Goal: Task Accomplishment & Management: Manage account settings

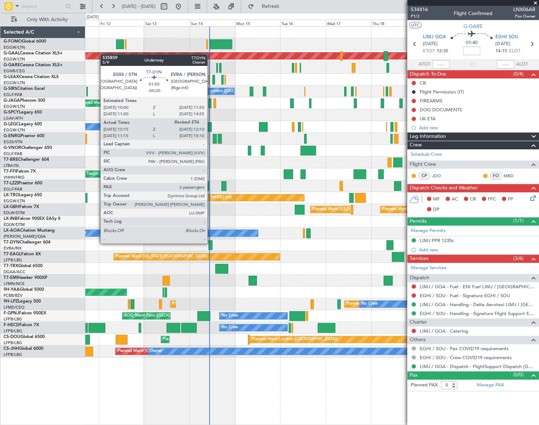
click at [211, 243] on div at bounding box center [210, 245] width 4 height 10
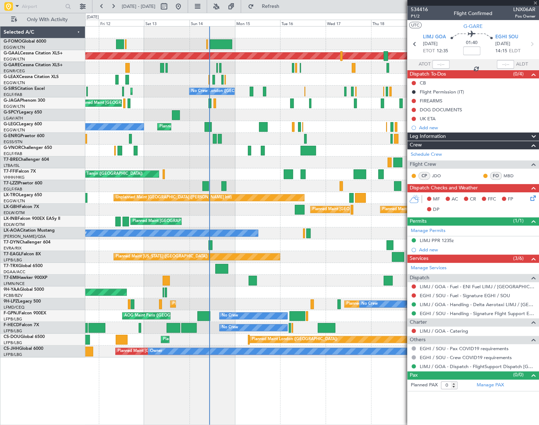
type input "-00:20"
type input "10:15"
type input "2"
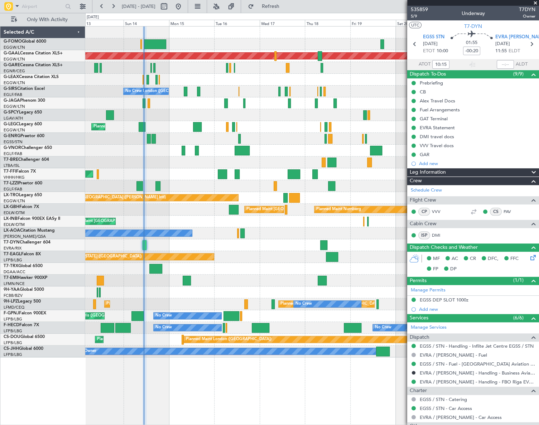
click at [186, 409] on div "Planned Maint London (Luton) Planned Maint Dusseldorf Planned Maint London (Lut…" at bounding box center [312, 225] width 454 height 399
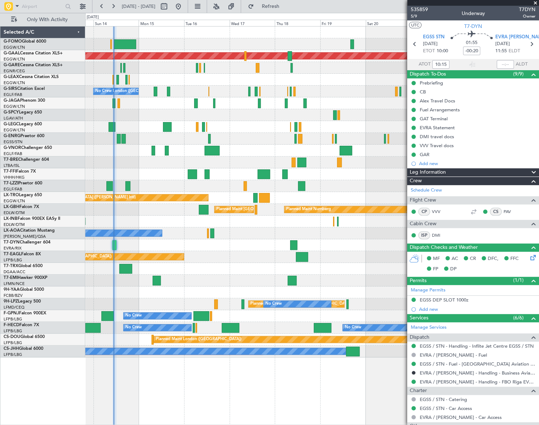
click at [225, 265] on div at bounding box center [311, 269] width 453 height 12
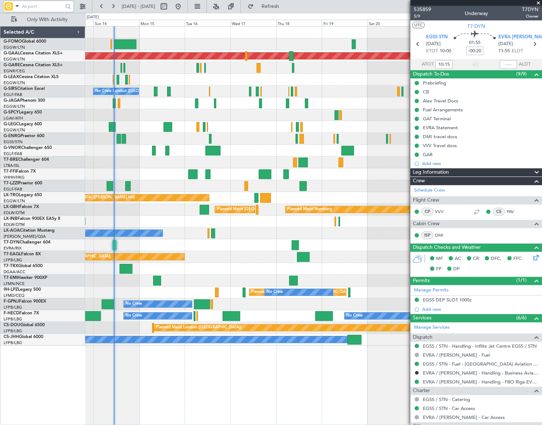
click at [59, 6] on input "text" at bounding box center [42, 6] width 41 height 11
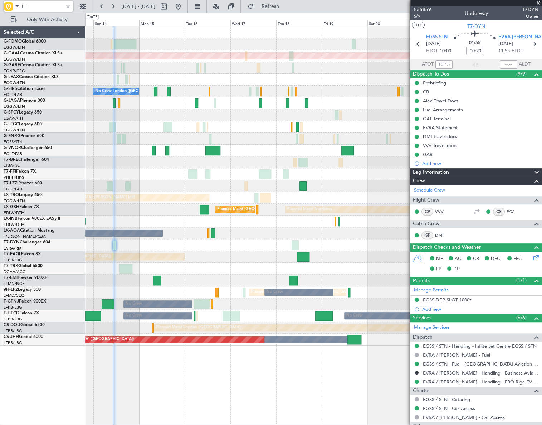
type input "LF"
click at [68, 5] on div at bounding box center [68, 7] width 8 height 8
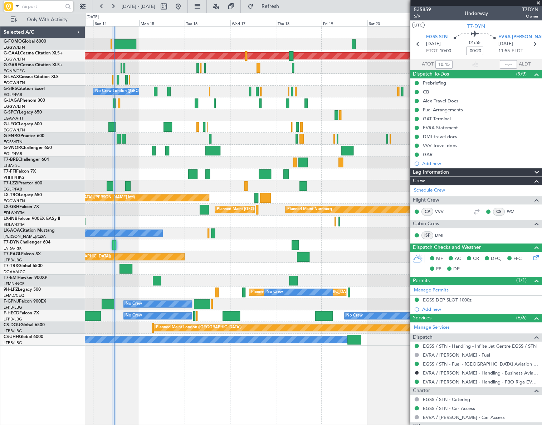
click at [267, 370] on div "Planned Maint London (Luton) Planned Maint Dusseldorf No Crew London (Farnborou…" at bounding box center [313, 225] width 457 height 399
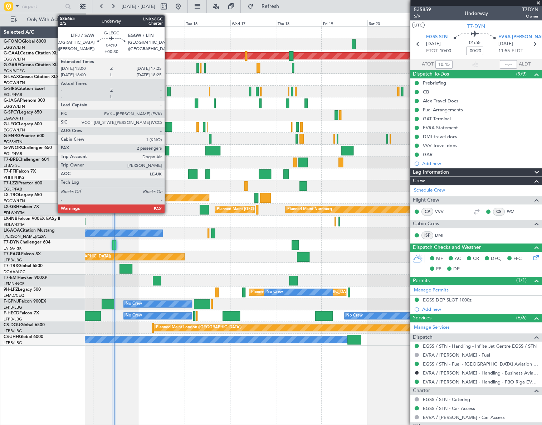
click at [168, 127] on div at bounding box center [168, 127] width 9 height 10
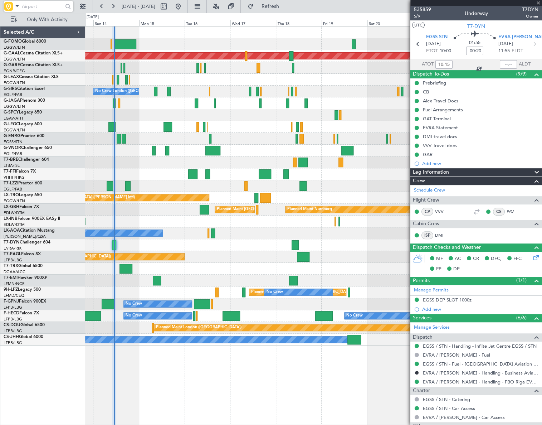
type input "+00:30"
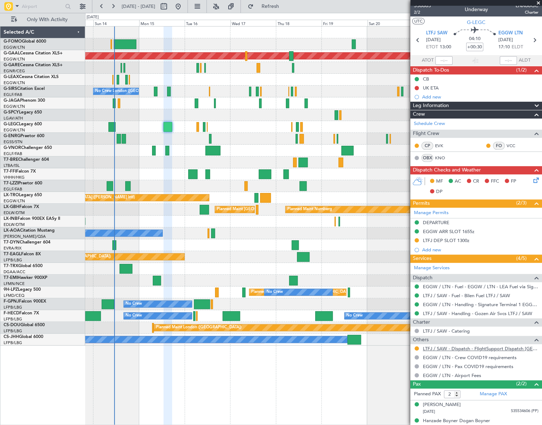
scroll to position [10, 0]
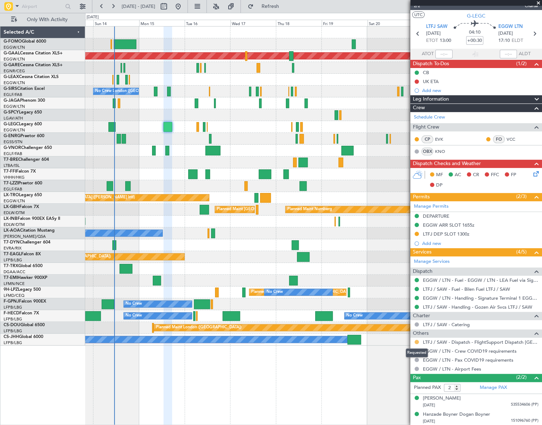
click at [416, 342] on button at bounding box center [417, 342] width 4 height 4
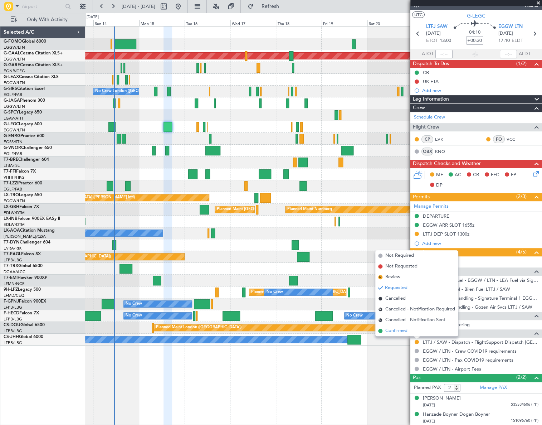
click at [401, 330] on span "Confirmed" at bounding box center [397, 330] width 22 height 7
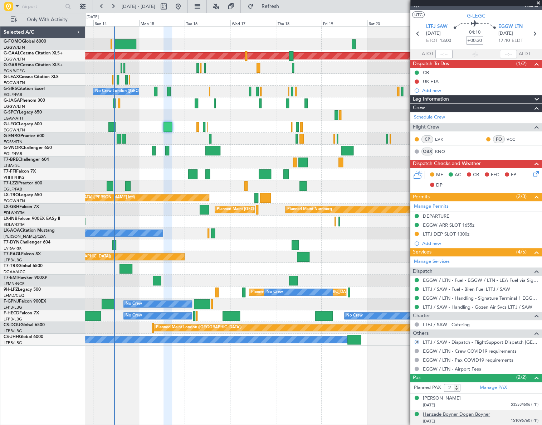
click at [470, 417] on div "Hanzade Boyner Dogan Boyner" at bounding box center [456, 414] width 67 height 7
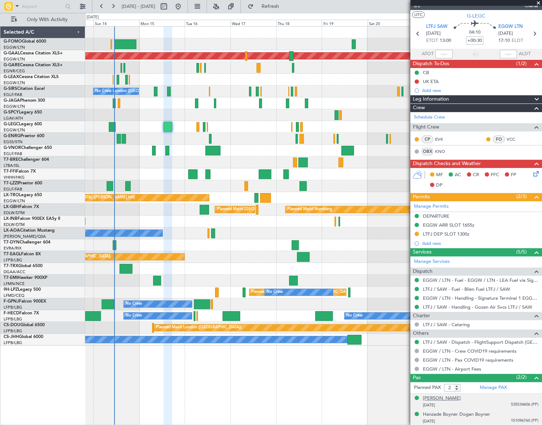
click at [437, 396] on div "[PERSON_NAME]" at bounding box center [442, 398] width 38 height 7
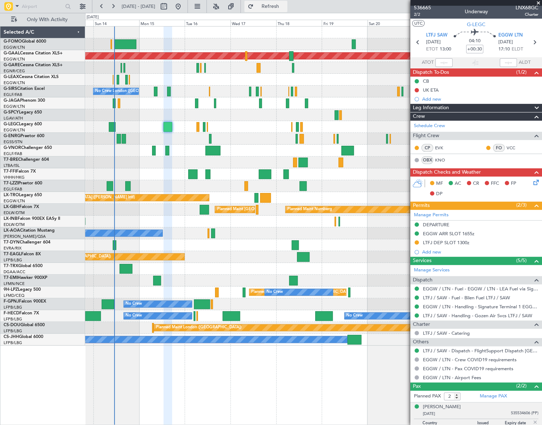
scroll to position [0, 0]
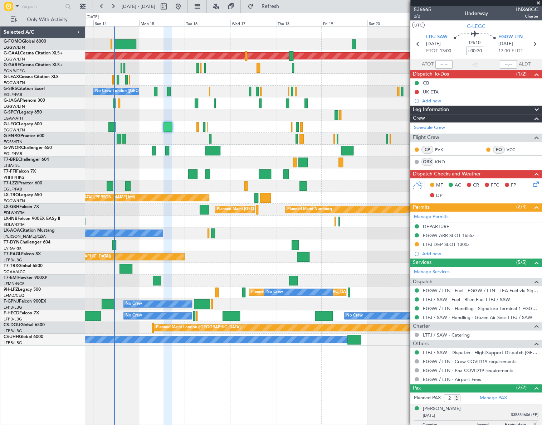
click at [415, 16] on span "2/2" at bounding box center [422, 16] width 17 height 6
click at [416, 18] on span "2/2" at bounding box center [422, 16] width 17 height 6
click at [243, 348] on div "Planned Maint London (Luton) Planned Maint Dusseldorf No Crew London (Farnborou…" at bounding box center [313, 225] width 457 height 399
click at [416, 17] on span "2/2" at bounding box center [422, 16] width 17 height 6
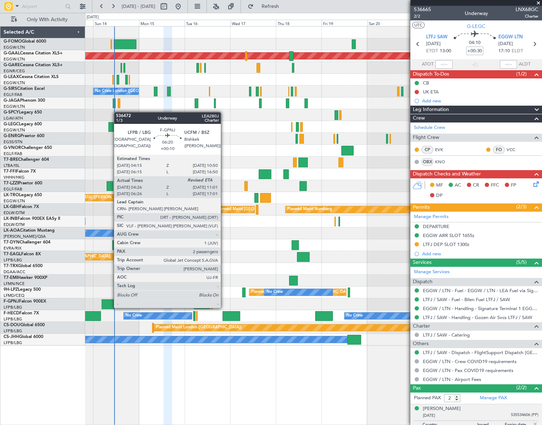
click at [110, 301] on div at bounding box center [108, 304] width 13 height 10
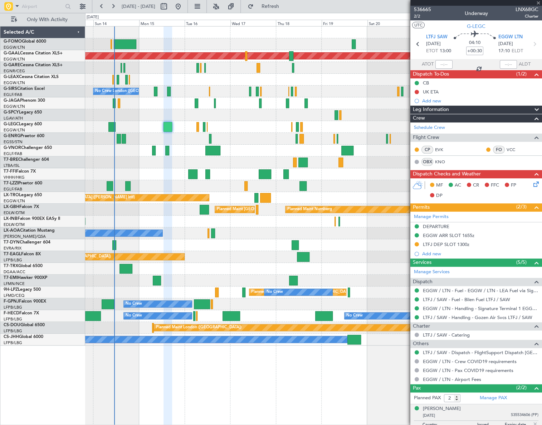
type input "+00:10"
type input "04:36"
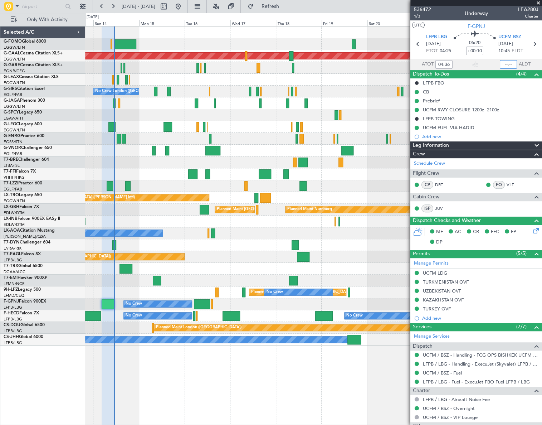
click at [508, 64] on input "text" at bounding box center [508, 64] width 17 height 9
click at [283, 376] on div "Planned Maint London (Luton) Planned Maint Dusseldorf No Crew London (Farnborou…" at bounding box center [313, 225] width 457 height 399
type input "11:05"
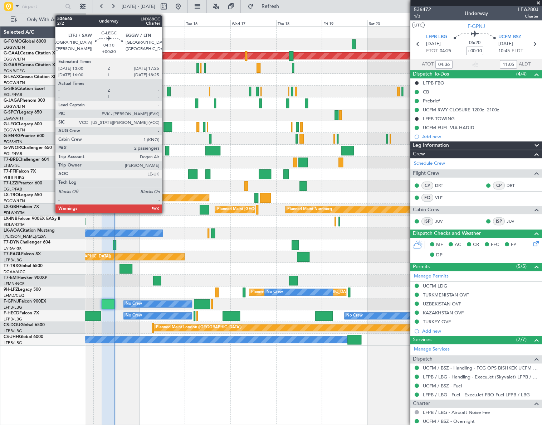
click at [165, 126] on div at bounding box center [168, 127] width 9 height 10
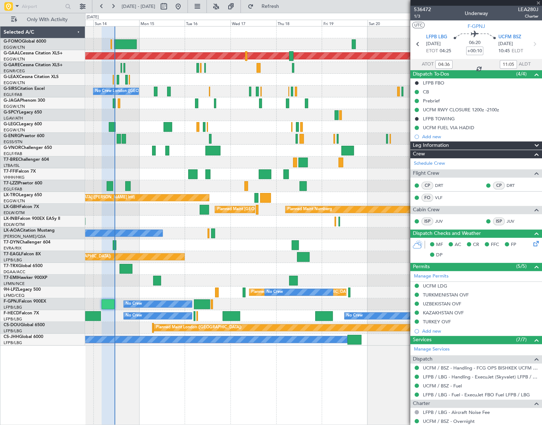
type input "+00:30"
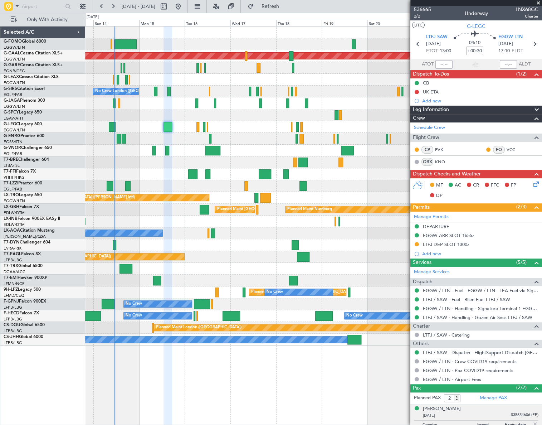
click at [272, 384] on div "Planned Maint London (Luton) Planned Maint Dusseldorf No Crew London (Farnborou…" at bounding box center [313, 225] width 457 height 399
click at [477, 317] on link "LTFJ / SAW - Handling - Gozen Air Svcs LTFJ / SAW" at bounding box center [478, 317] width 110 height 6
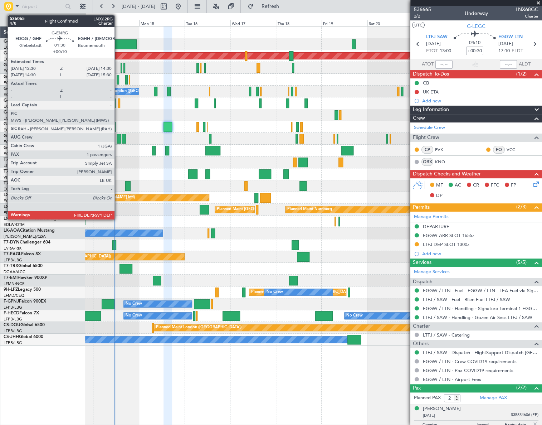
click at [118, 137] on div at bounding box center [119, 139] width 4 height 10
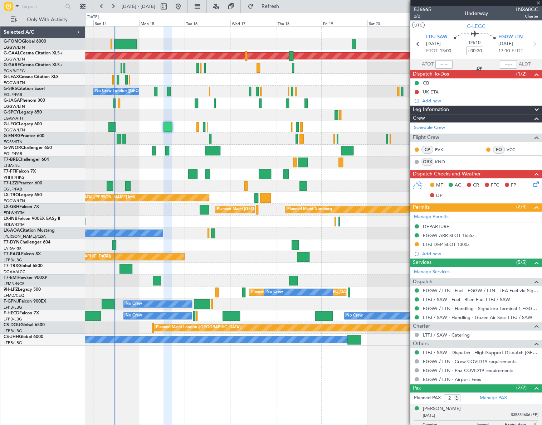
type input "+00:10"
type input "1"
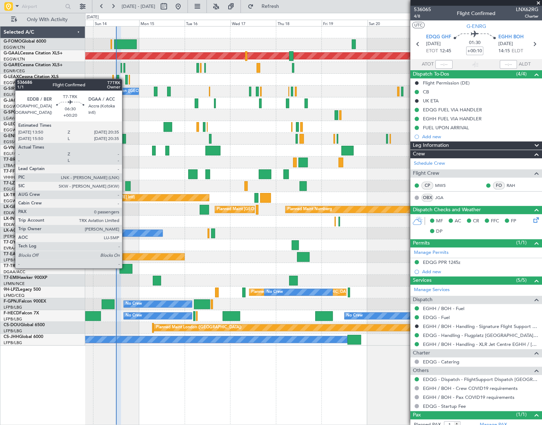
click at [125, 267] on div at bounding box center [126, 269] width 13 height 10
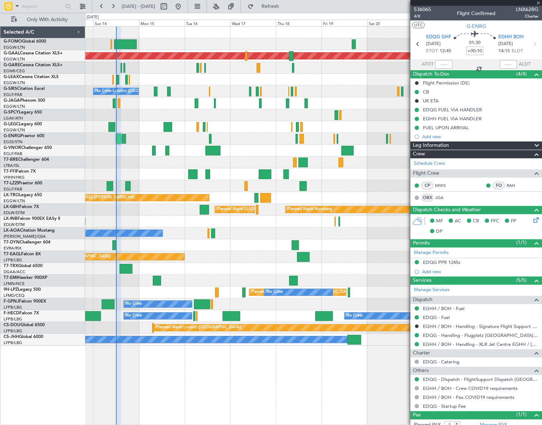
type input "+00:20"
type input "0"
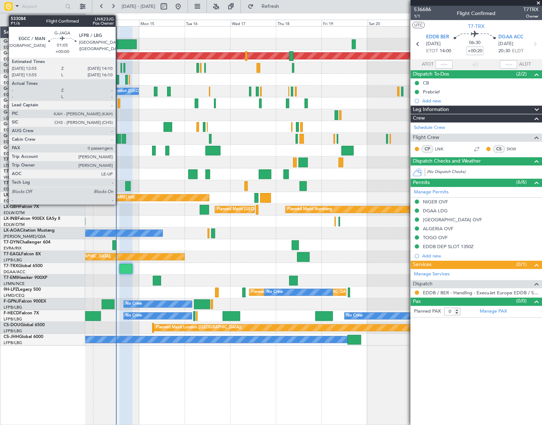
click at [119, 101] on div at bounding box center [119, 103] width 3 height 10
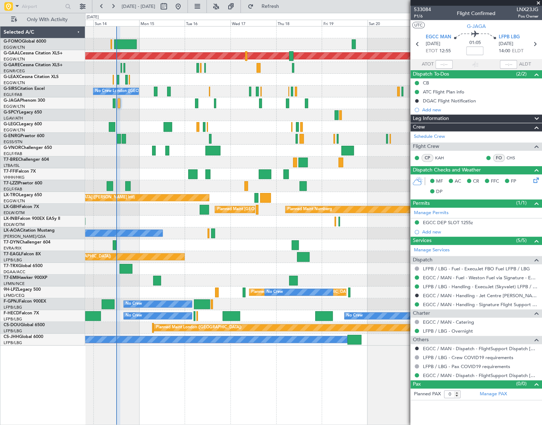
click at [539, 187] on html "13 Sep 2025 - 23 Sep 2025 Refresh Quick Links Only With Activity Planned Maint …" at bounding box center [271, 212] width 542 height 425
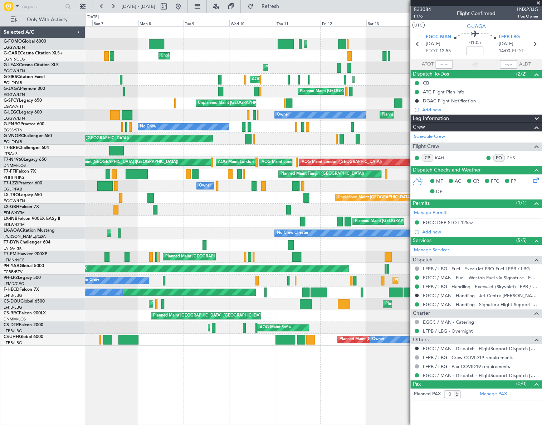
click at [134, 233] on div "No Crew Chester Planned Maint Paris (Le Bourget) No Crew Dublin (Dublin Intl)" at bounding box center [313, 233] width 457 height 12
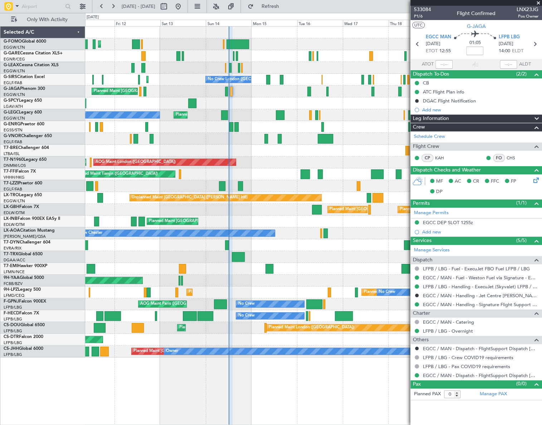
click at [82, 247] on div "Planned Maint London (Luton) Planned Maint London (Luton) Planned Maint London …" at bounding box center [271, 219] width 542 height 412
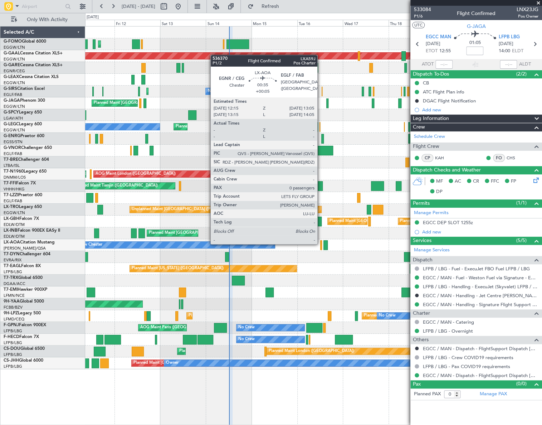
click at [321, 243] on div at bounding box center [321, 245] width 2 height 10
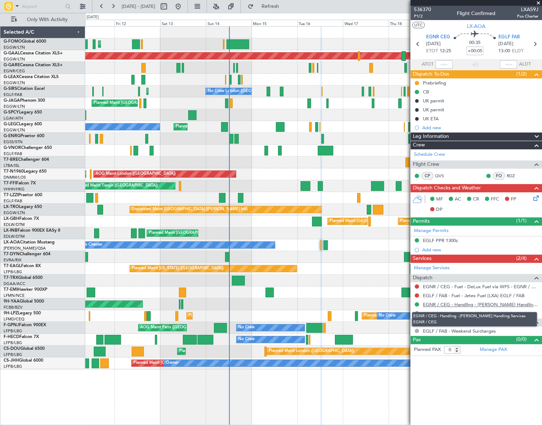
click at [477, 303] on link "EGNR / CEG - Handling - [PERSON_NAME] Handling Services EGNR / CEG" at bounding box center [481, 304] width 116 height 6
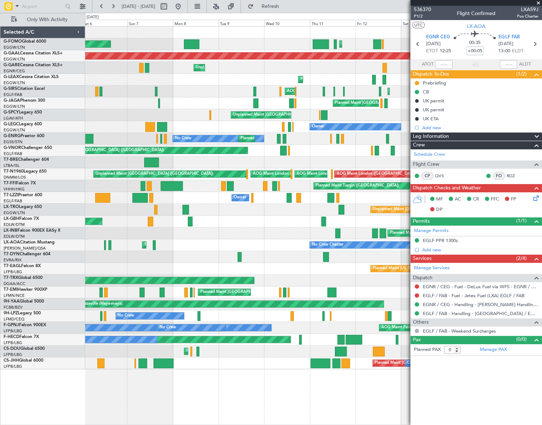
click at [398, 275] on div "Planned Maint London (Luton) Planned Maint London (Luton) Planned Maint Dusseld…" at bounding box center [313, 197] width 457 height 343
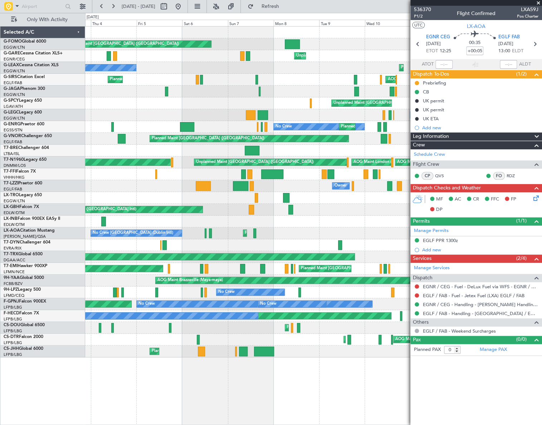
click at [279, 272] on div "Planned Maint London (Luton) Planned Maint London (Luton) Unplanned Maint Chest…" at bounding box center [313, 191] width 457 height 331
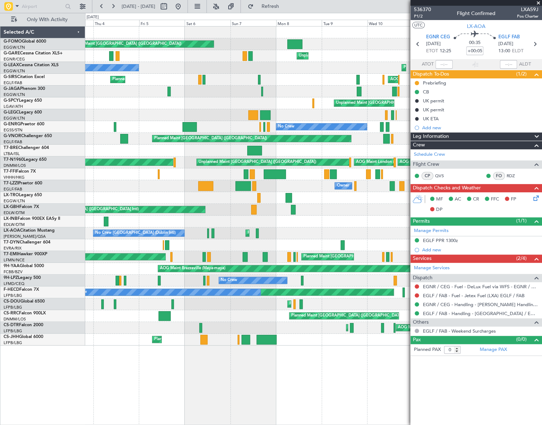
click at [0, 289] on html "03 Sep 2025 - 13 Sep 2025 Refresh Quick Links Only With Activity Planned Maint …" at bounding box center [271, 212] width 542 height 425
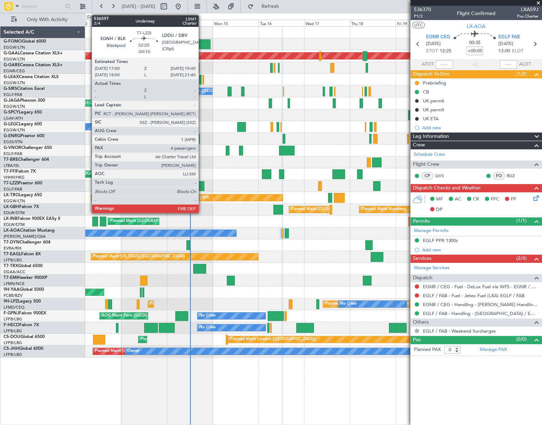
click at [202, 184] on div at bounding box center [201, 186] width 5 height 10
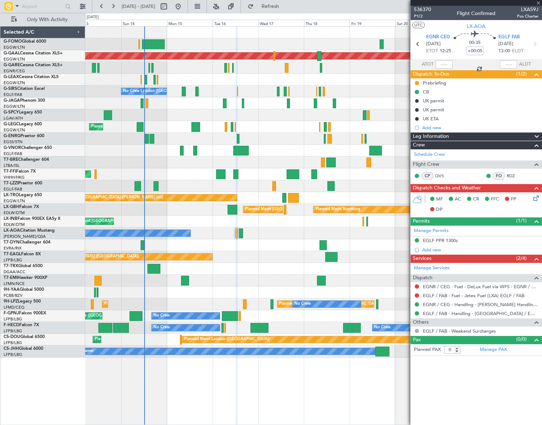
click at [234, 268] on div at bounding box center [313, 269] width 457 height 12
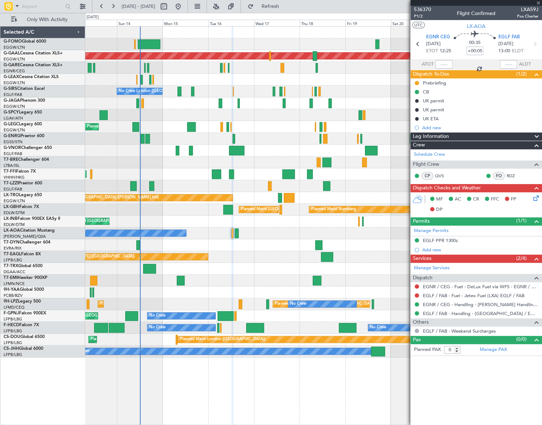
type input "-00:10"
type input "4"
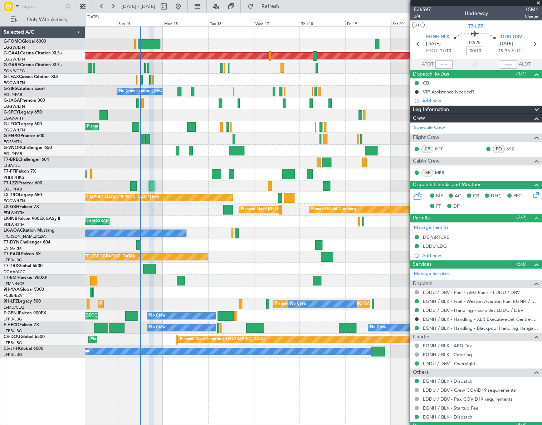
click at [417, 16] on span "2/4" at bounding box center [422, 16] width 17 height 6
click at [437, 102] on div "Add new" at bounding box center [478, 101] width 110 height 6
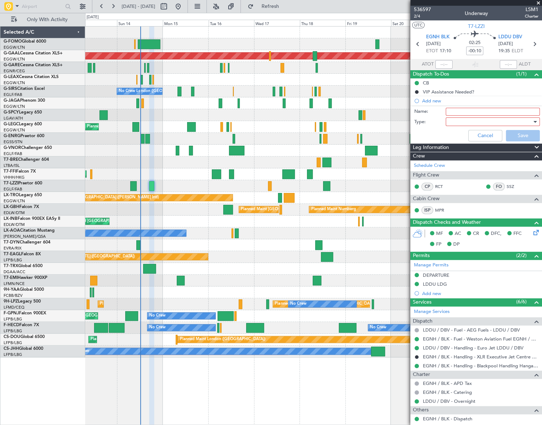
click at [450, 114] on input "Name:" at bounding box center [493, 112] width 94 height 8
type input "SS e-mail address"
click at [458, 124] on div at bounding box center [490, 121] width 83 height 11
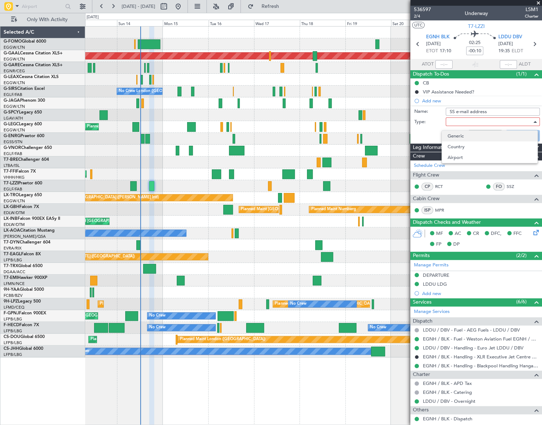
click at [471, 140] on span "Generic" at bounding box center [490, 136] width 84 height 11
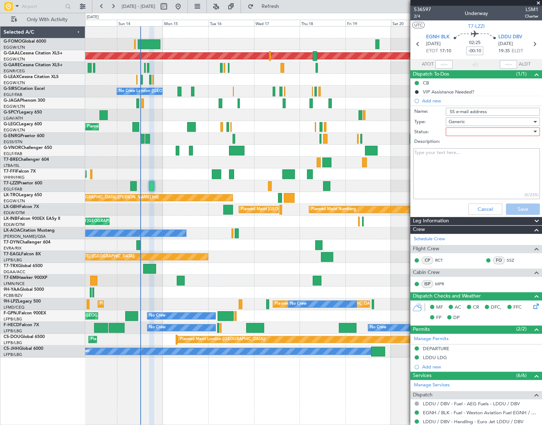
click at [472, 129] on div at bounding box center [490, 131] width 83 height 11
click at [471, 172] on span "Completed" at bounding box center [490, 167] width 84 height 11
click at [458, 172] on textarea "Description:" at bounding box center [477, 173] width 127 height 51
paste textarea "susan.gautrey+p@luxaviation.com"
type textarea "susan.gautrey+p@luxaviation.com"
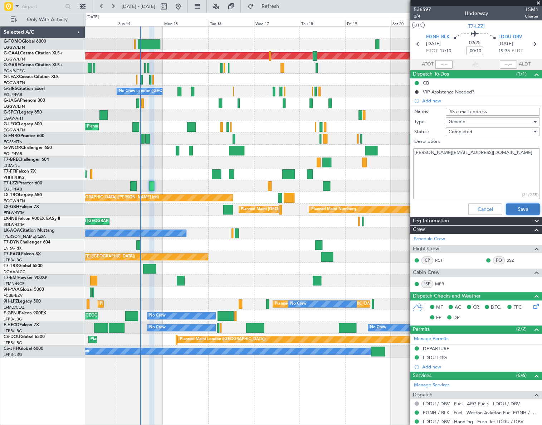
click at [521, 207] on button "Save" at bounding box center [523, 208] width 34 height 11
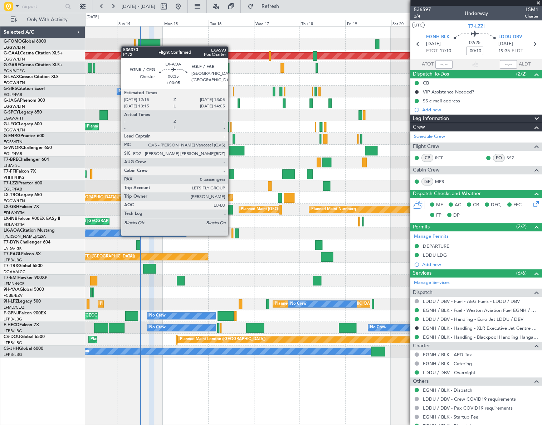
click at [232, 235] on div at bounding box center [233, 233] width 2 height 10
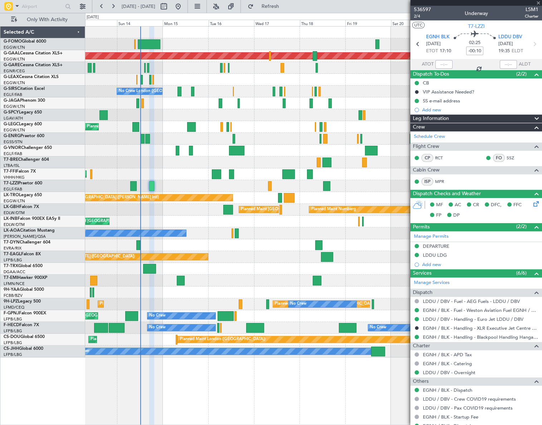
type input "+00:05"
type input "0"
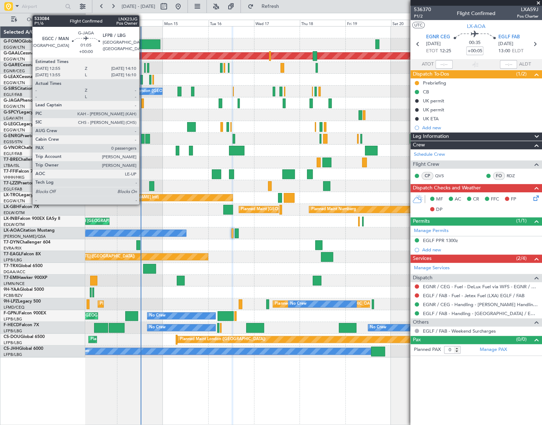
click at [143, 103] on div at bounding box center [142, 103] width 3 height 10
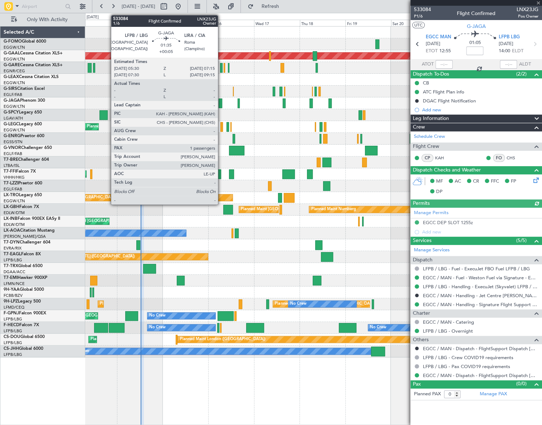
click at [221, 105] on div at bounding box center [221, 103] width 4 height 10
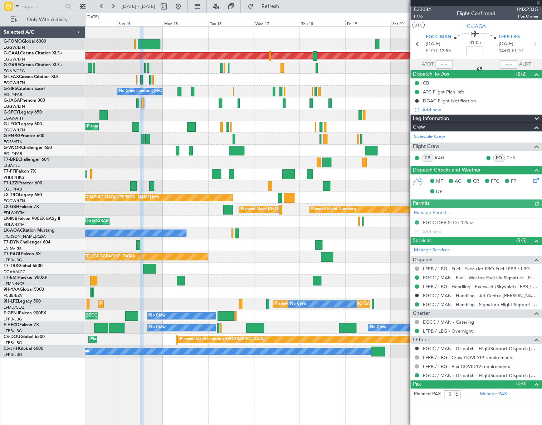
type input "+00:05"
type input "1"
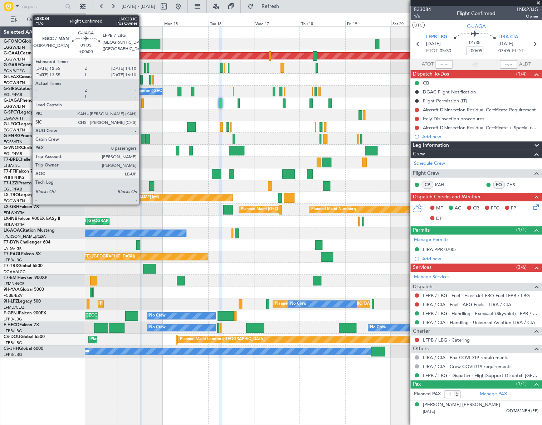
click at [143, 103] on div at bounding box center [142, 103] width 3 height 10
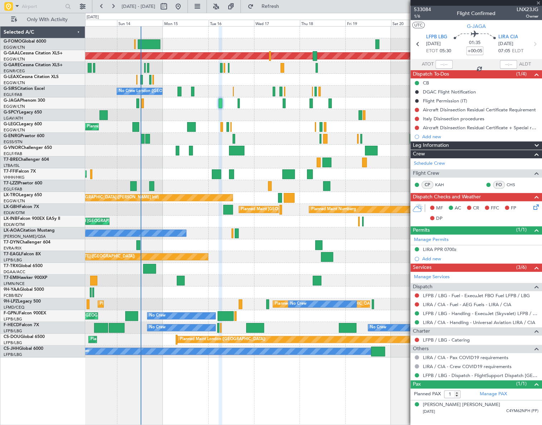
type input "0"
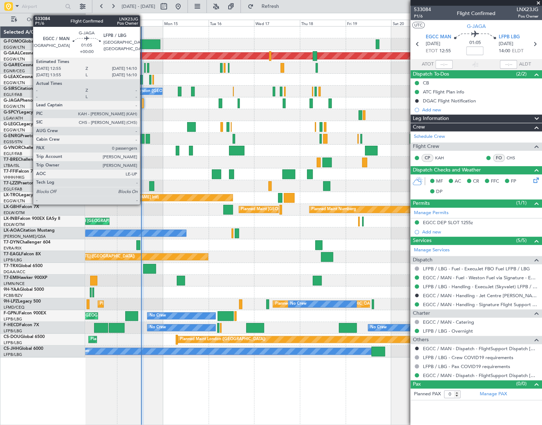
click at [143, 103] on div at bounding box center [142, 103] width 3 height 10
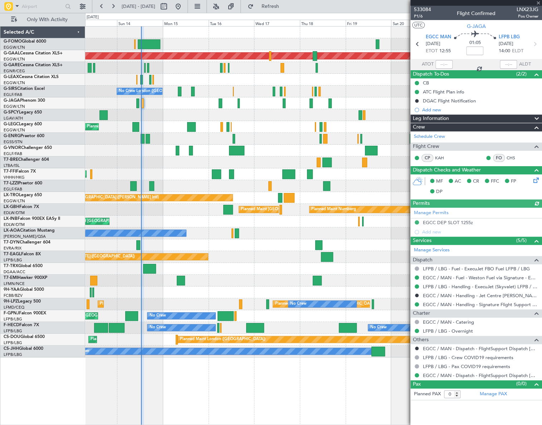
click at [448, 66] on div at bounding box center [444, 64] width 17 height 9
click at [444, 64] on input "text" at bounding box center [444, 64] width 17 height 9
click at [264, 394] on div "Planned Maint [GEOGRAPHIC_DATA] ([GEOGRAPHIC_DATA]) Planned [GEOGRAPHIC_DATA] P…" at bounding box center [313, 225] width 457 height 399
type input "12:38"
click at [281, 7] on fb-flight-board "[DATE] - [DATE] Refresh Quick Links Only With Activity Planned Maint [GEOGRAPHI…" at bounding box center [271, 215] width 542 height 420
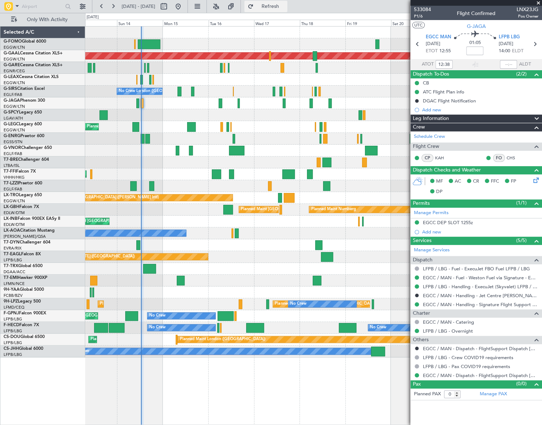
click at [282, 7] on span "Refresh" at bounding box center [270, 6] width 30 height 5
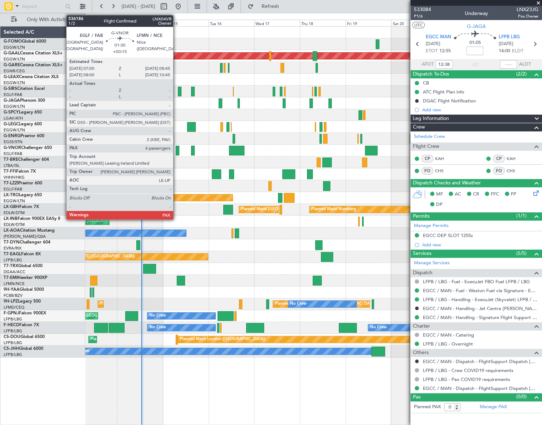
click at [177, 153] on div at bounding box center [178, 151] width 4 height 10
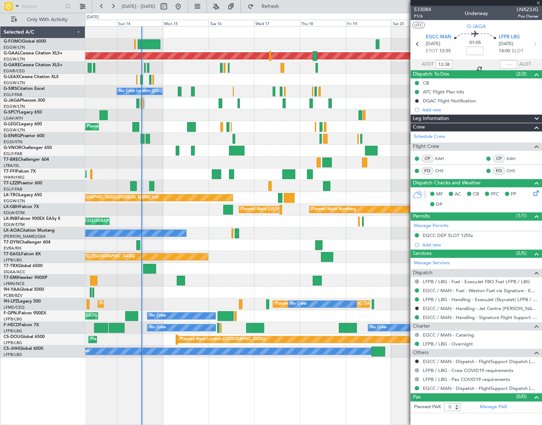
type input "+00:15"
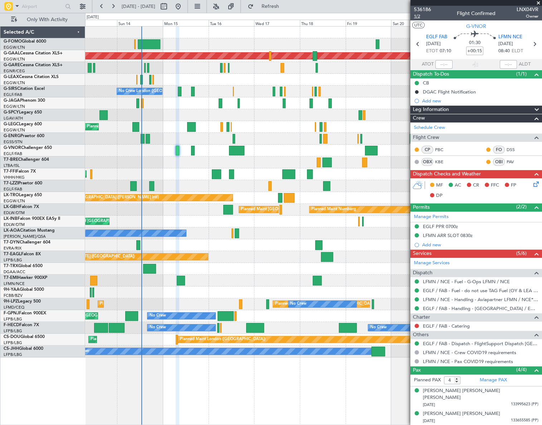
click at [416, 17] on span "1/2" at bounding box center [422, 16] width 17 height 6
click at [417, 18] on span "1/2" at bounding box center [422, 16] width 17 height 6
click at [419, 16] on span "1/2" at bounding box center [422, 16] width 17 height 6
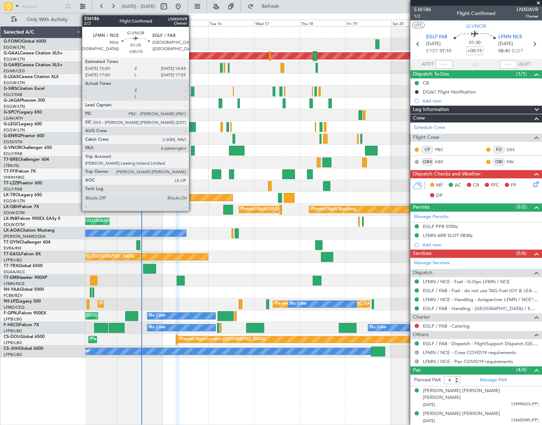
click at [192, 149] on div at bounding box center [193, 151] width 4 height 10
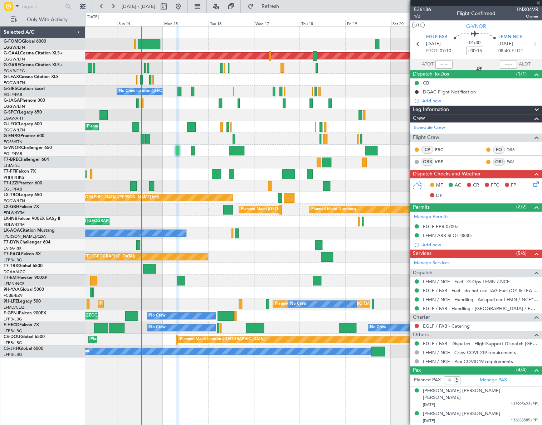
type input "6"
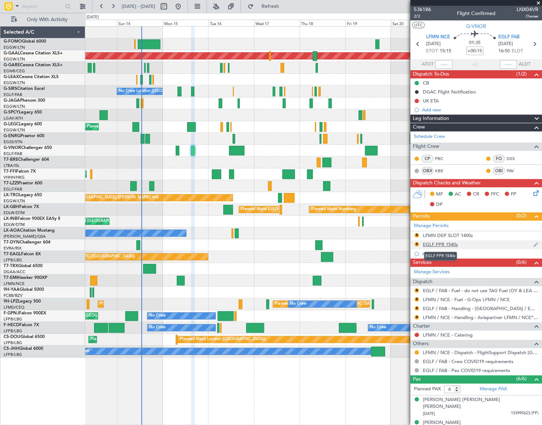
click at [447, 245] on div "EGLF PPR 1540z" at bounding box center [440, 244] width 35 height 6
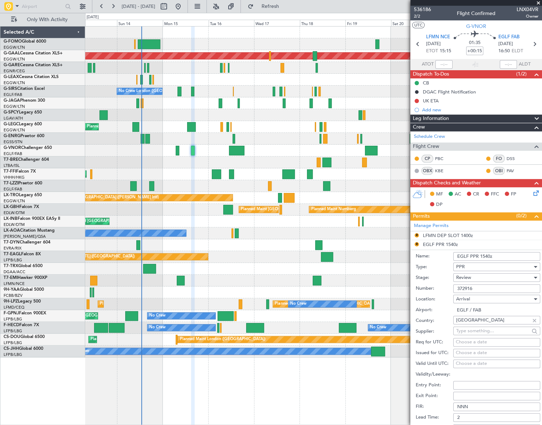
click at [488, 256] on input "EGLF PPR 1540z" at bounding box center [497, 256] width 87 height 9
type input "EGLF PPR 1650z"
click at [494, 278] on div "Review" at bounding box center [495, 277] width 76 height 11
click at [481, 322] on span "Requested" at bounding box center [495, 324] width 76 height 11
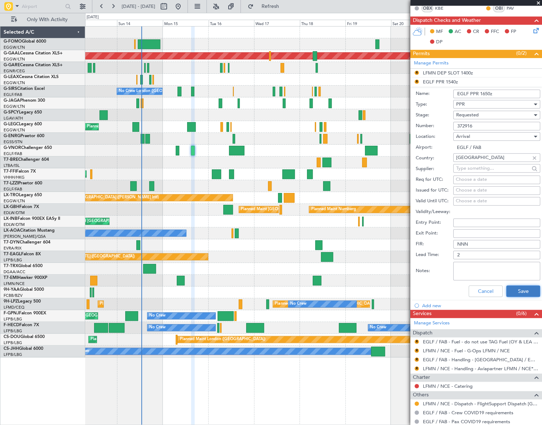
click at [517, 289] on button "Save" at bounding box center [524, 290] width 34 height 11
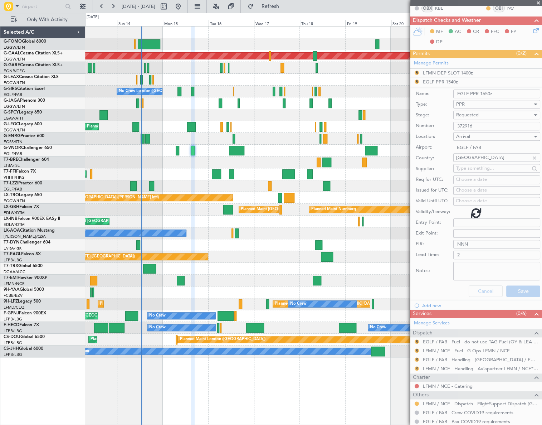
scroll to position [66, 0]
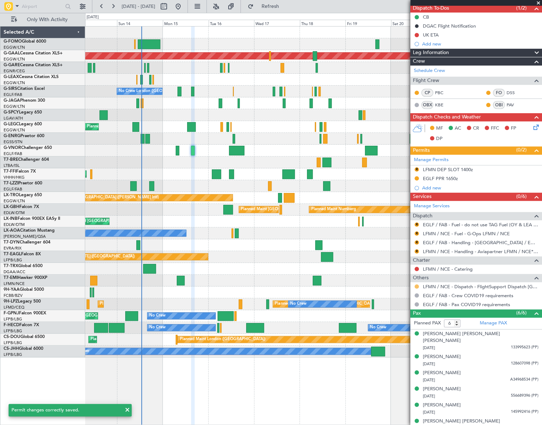
click at [419, 286] on button at bounding box center [417, 286] width 4 height 4
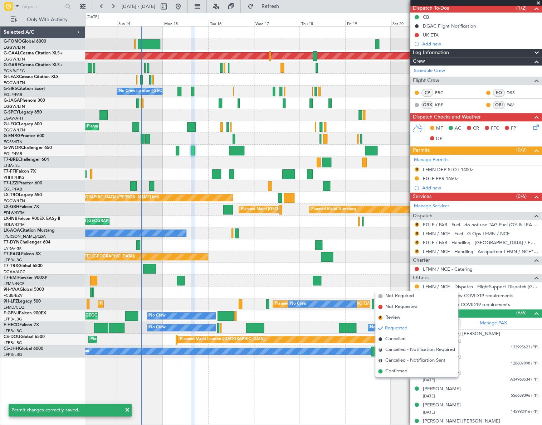
click at [400, 369] on span "Confirmed" at bounding box center [397, 371] width 22 height 7
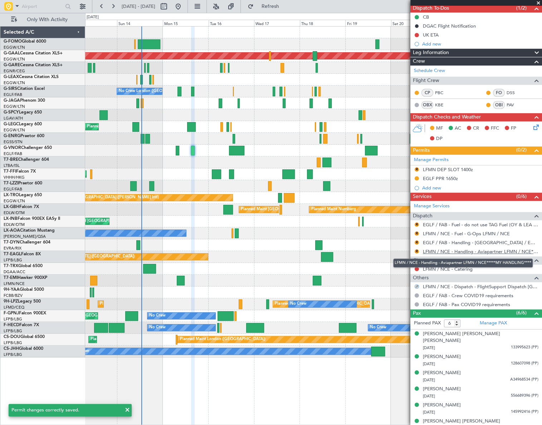
click at [482, 250] on link "LFMN / NCE - Handling - Aviapartner LFMN / NCE*****MY HANDLING****" at bounding box center [481, 251] width 116 height 6
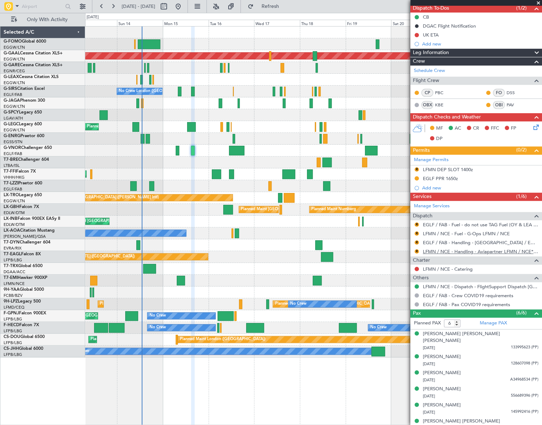
click at [470, 251] on link "LFMN / NCE - Handling - Aviapartner LFMN / NCE*****MY HANDLING****" at bounding box center [481, 251] width 116 height 6
click at [416, 242] on button "R" at bounding box center [417, 242] width 4 height 4
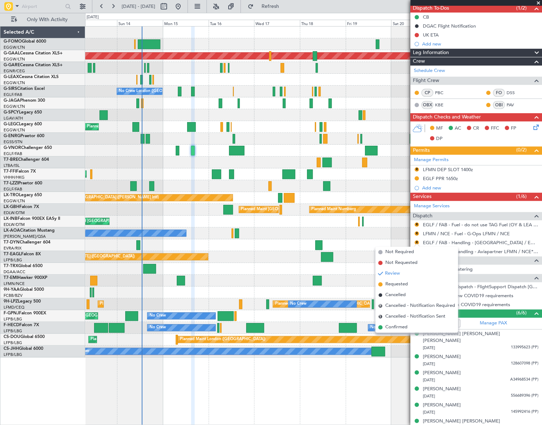
click at [397, 286] on span "Requested" at bounding box center [397, 284] width 23 height 7
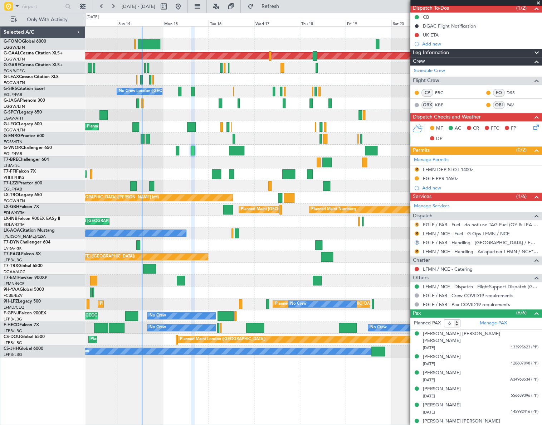
click at [416, 223] on button "R" at bounding box center [417, 224] width 4 height 4
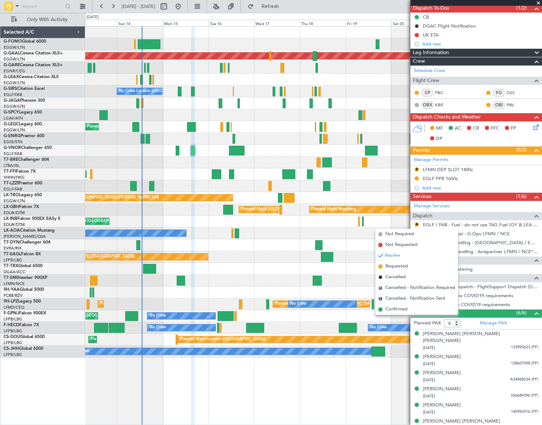
click at [395, 307] on span "Confirmed" at bounding box center [397, 309] width 22 height 7
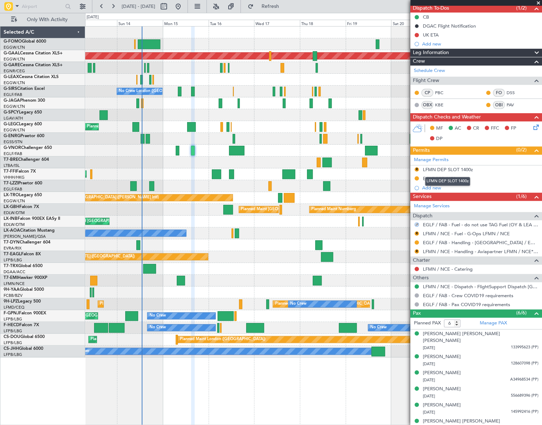
click at [451, 169] on div "LFMN DEP SLOT 1400z" at bounding box center [448, 169] width 50 height 6
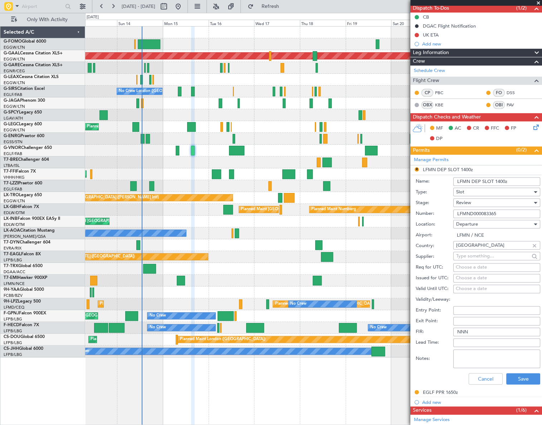
click at [506, 180] on input "LFMN DEP SLOT 1400z" at bounding box center [497, 181] width 87 height 9
type input "LFMN DEP SLOT 1515Z"
click at [483, 203] on div "Review" at bounding box center [495, 202] width 76 height 11
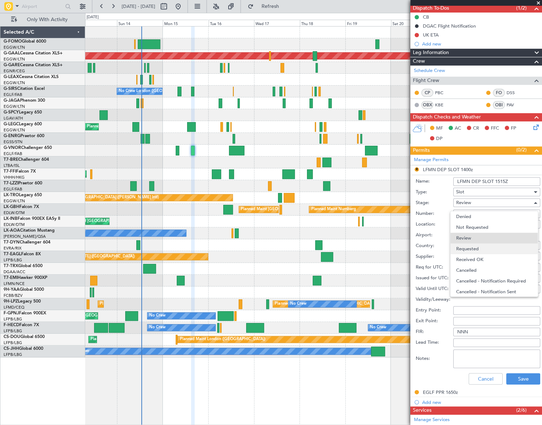
click at [477, 245] on span "Requested" at bounding box center [495, 248] width 76 height 11
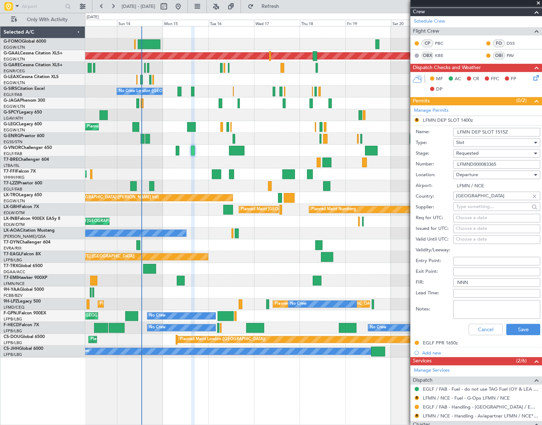
scroll to position [131, 0]
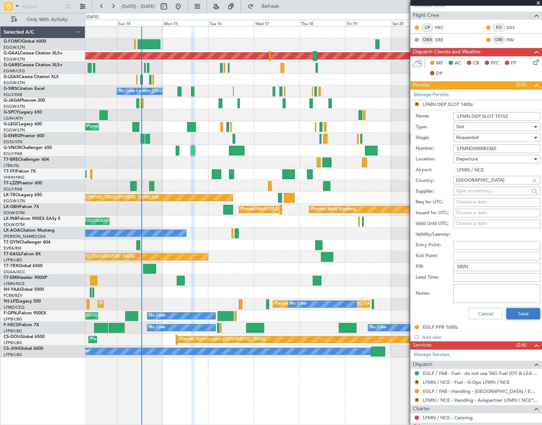
click at [522, 315] on button "Save" at bounding box center [524, 313] width 34 height 11
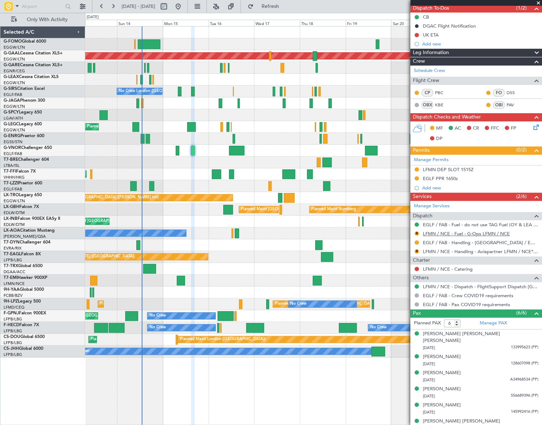
scroll to position [66, 0]
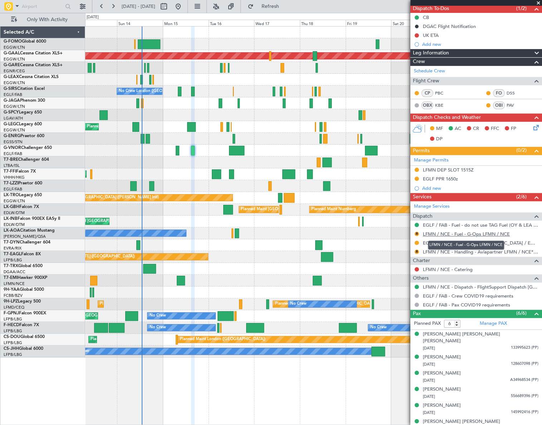
click at [449, 233] on link "LFMN / NCE - Fuel - G-Ops LFMN / NCE" at bounding box center [466, 234] width 87 height 6
click at [416, 233] on button "R" at bounding box center [417, 234] width 4 height 4
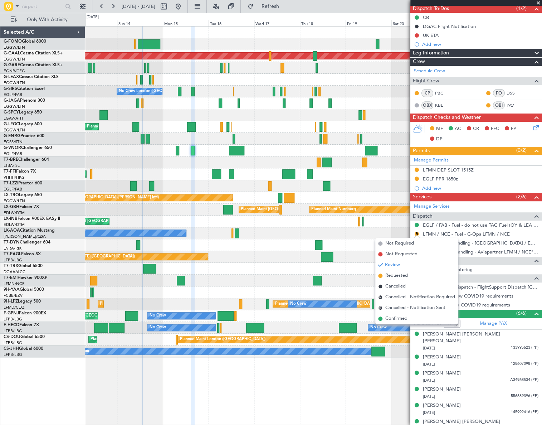
click at [400, 319] on span "Confirmed" at bounding box center [397, 318] width 22 height 7
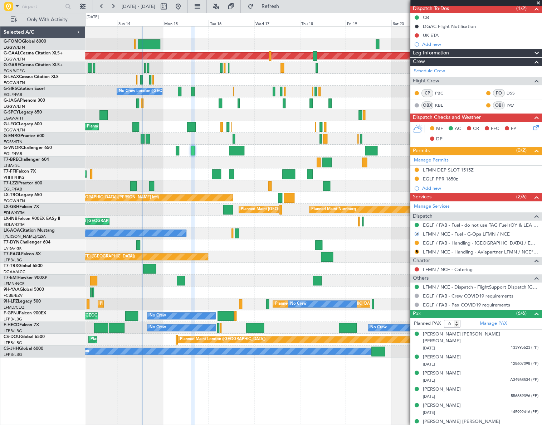
click at [533, 126] on icon at bounding box center [535, 127] width 6 height 6
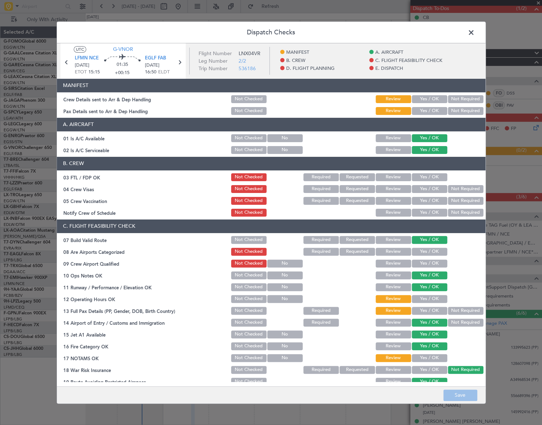
click at [422, 100] on button "Yes / OK" at bounding box center [429, 99] width 35 height 8
click at [423, 111] on button "Yes / OK" at bounding box center [429, 111] width 35 height 8
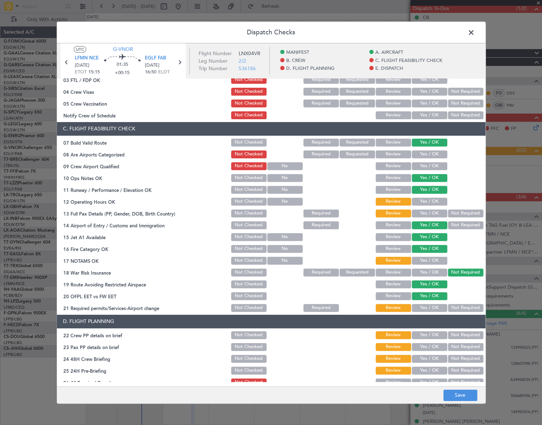
click at [434, 197] on div "Yes / OK" at bounding box center [429, 202] width 36 height 10
click at [437, 193] on div "Yes / OK" at bounding box center [429, 190] width 36 height 10
click at [437, 202] on button "Yes / OK" at bounding box center [429, 202] width 35 height 8
drag, startPoint x: 437, startPoint y: 212, endPoint x: 440, endPoint y: 233, distance: 20.6
click at [438, 213] on button "Yes / OK" at bounding box center [429, 213] width 35 height 8
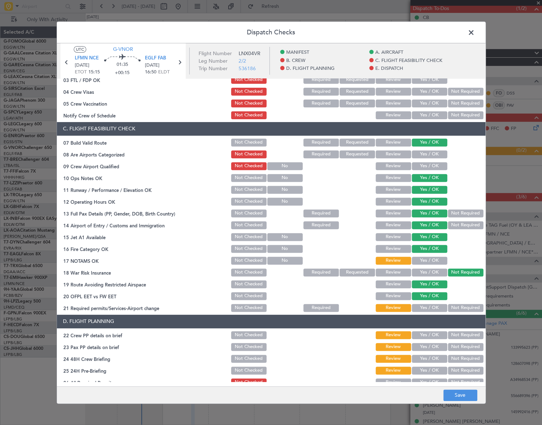
click at [440, 259] on button "Yes / OK" at bounding box center [429, 261] width 35 height 8
click at [437, 306] on button "Yes / OK" at bounding box center [429, 308] width 35 height 8
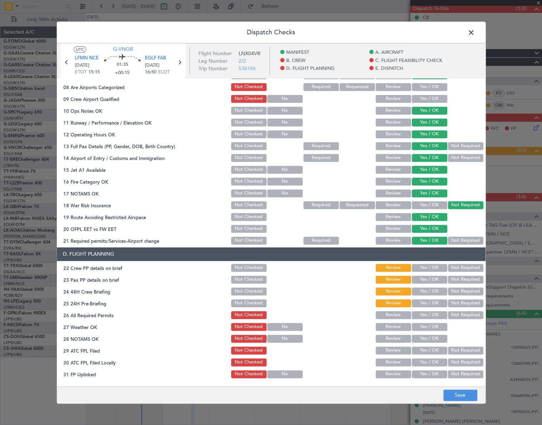
scroll to position [195, 0]
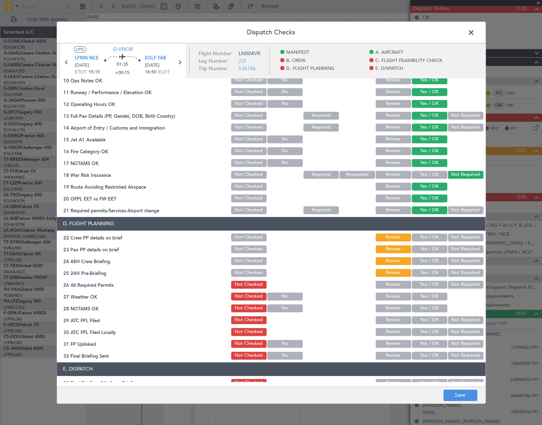
click at [435, 236] on button "Yes / OK" at bounding box center [429, 237] width 35 height 8
click at [433, 251] on button "Yes / OK" at bounding box center [429, 249] width 35 height 8
drag, startPoint x: 435, startPoint y: 260, endPoint x: 450, endPoint y: 269, distance: 17.3
click at [435, 260] on button "Yes / OK" at bounding box center [429, 261] width 35 height 8
click at [455, 270] on button "Not Required" at bounding box center [465, 273] width 35 height 8
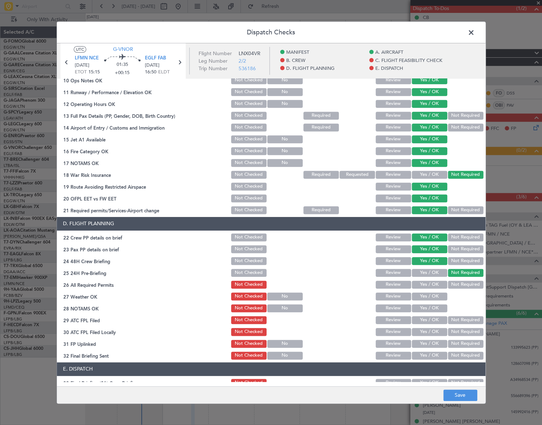
scroll to position [0, 0]
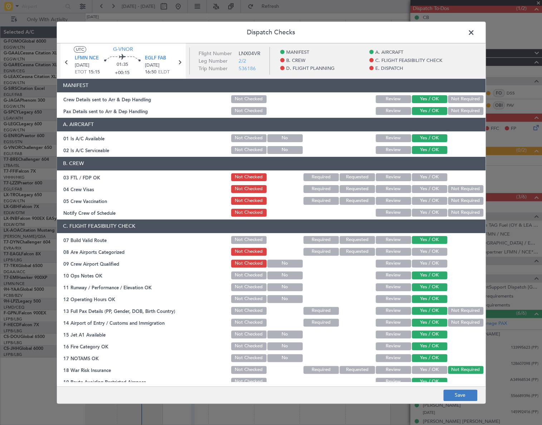
drag, startPoint x: 462, startPoint y: 402, endPoint x: 467, endPoint y: 399, distance: 6.5
click at [462, 402] on footer "Save" at bounding box center [271, 394] width 429 height 17
click at [469, 397] on button "Save" at bounding box center [461, 395] width 34 height 11
click at [475, 33] on span at bounding box center [475, 34] width 0 height 14
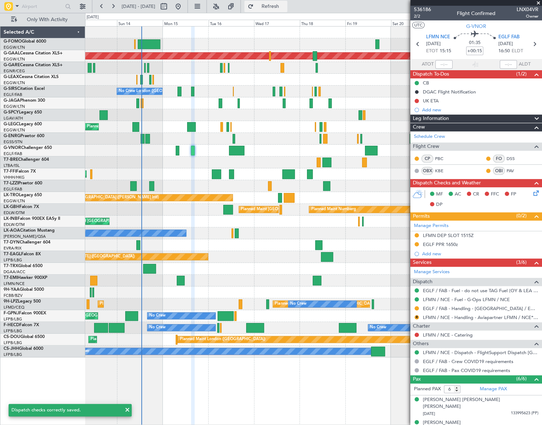
click at [288, 4] on button "Refresh" at bounding box center [266, 6] width 43 height 11
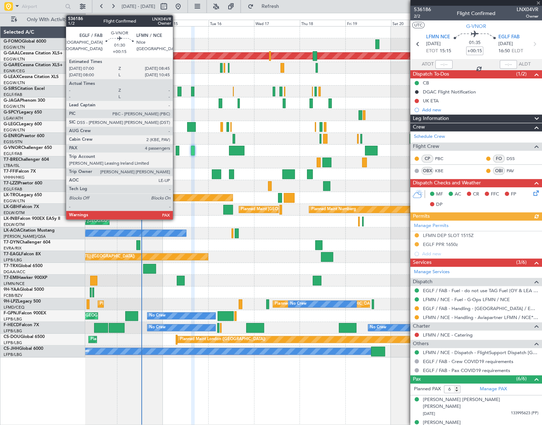
click at [176, 148] on div at bounding box center [178, 151] width 4 height 10
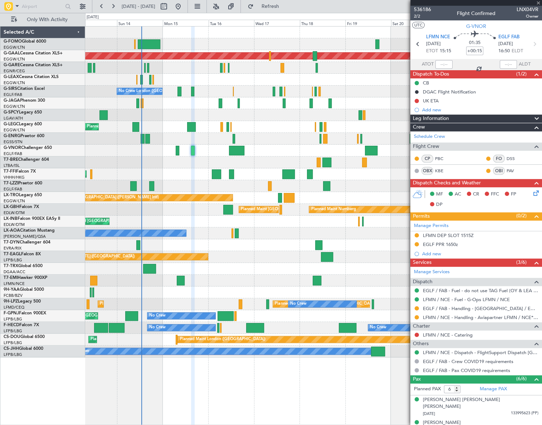
type input "4"
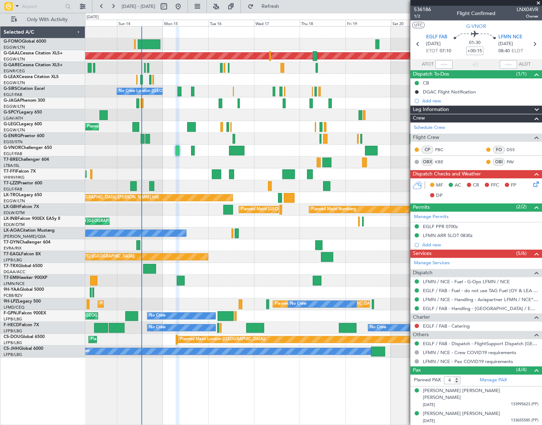
click at [532, 186] on icon at bounding box center [535, 183] width 6 height 6
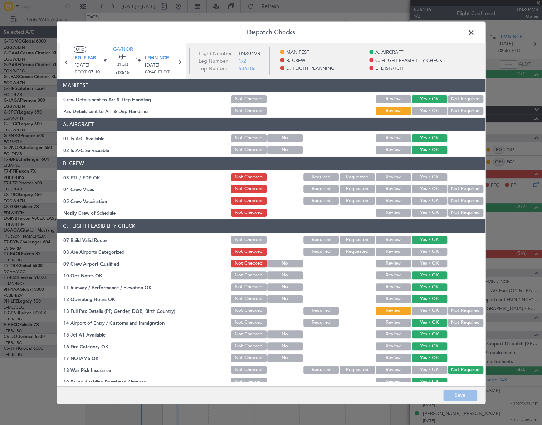
click at [438, 108] on button "Yes / OK" at bounding box center [429, 111] width 35 height 8
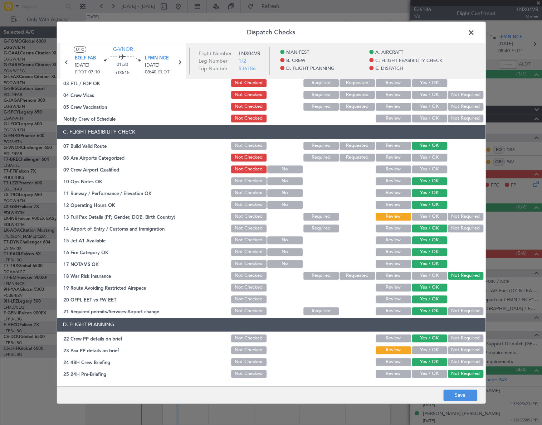
scroll to position [97, 0]
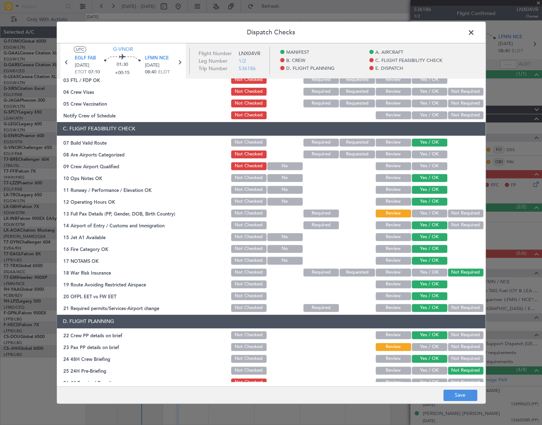
click at [433, 206] on div "Yes / OK" at bounding box center [429, 202] width 36 height 10
click at [435, 209] on button "Yes / OK" at bounding box center [429, 213] width 35 height 8
click at [435, 345] on button "Yes / OK" at bounding box center [429, 347] width 35 height 8
click at [462, 397] on button "Save" at bounding box center [461, 395] width 34 height 11
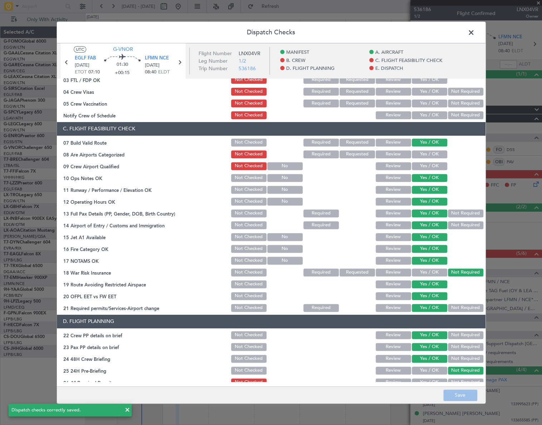
click at [475, 34] on span at bounding box center [475, 34] width 0 height 14
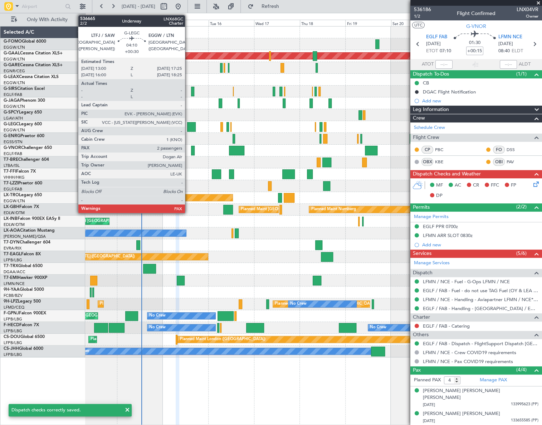
click at [188, 126] on div at bounding box center [191, 127] width 9 height 10
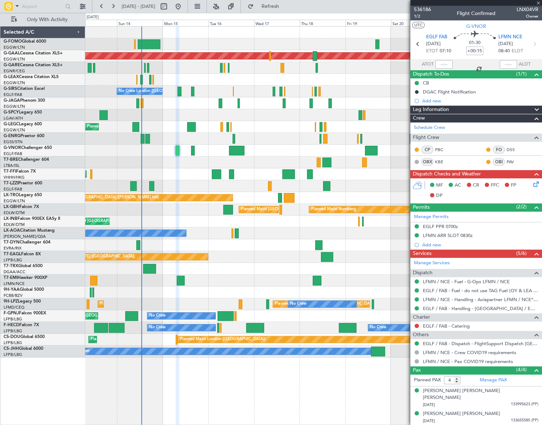
type input "+00:30"
type input "2"
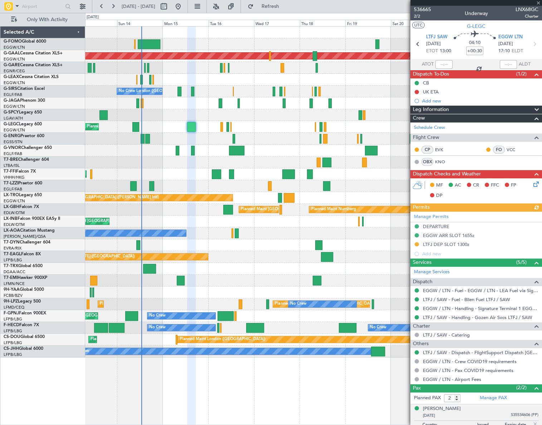
click at [532, 183] on icon at bounding box center [535, 183] width 6 height 6
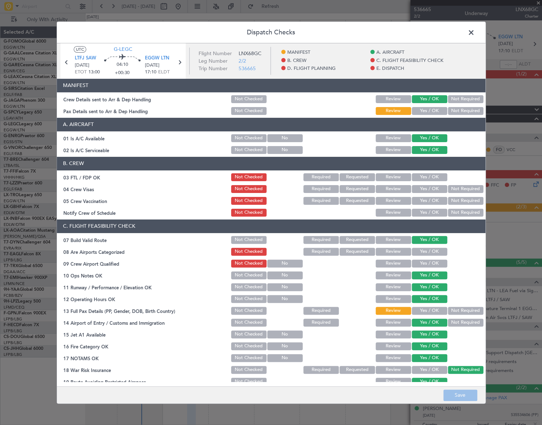
click at [431, 111] on button "Yes / OK" at bounding box center [429, 111] width 35 height 8
click at [424, 313] on button "Yes / OK" at bounding box center [429, 311] width 35 height 8
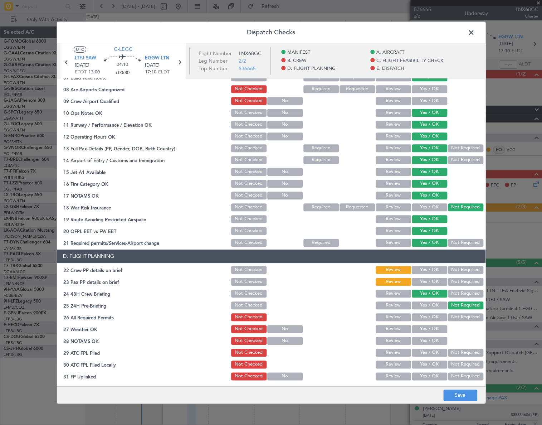
click at [431, 272] on button "Yes / OK" at bounding box center [429, 270] width 35 height 8
click at [434, 286] on div "Yes / OK" at bounding box center [429, 282] width 36 height 10
click at [435, 282] on button "Yes / OK" at bounding box center [429, 282] width 35 height 8
click at [470, 390] on button "Save" at bounding box center [461, 395] width 34 height 11
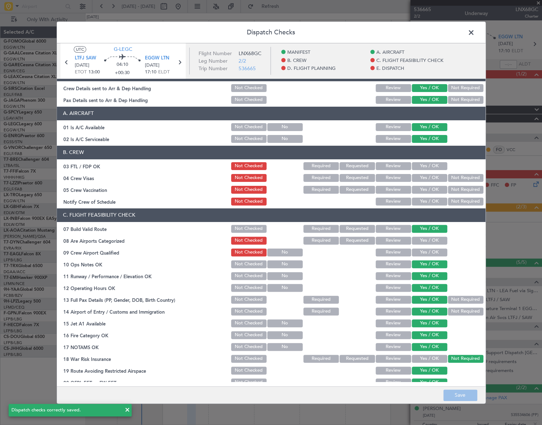
scroll to position [0, 0]
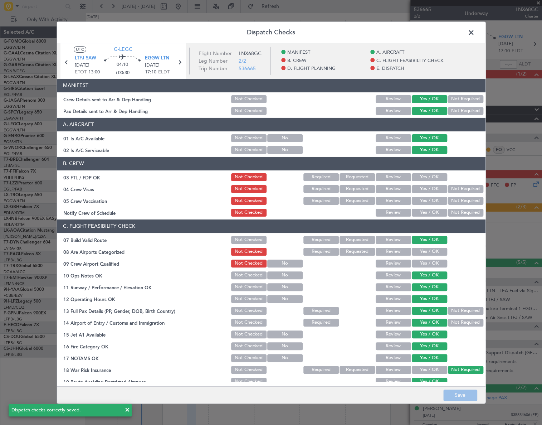
click at [475, 27] on span at bounding box center [475, 34] width 0 height 14
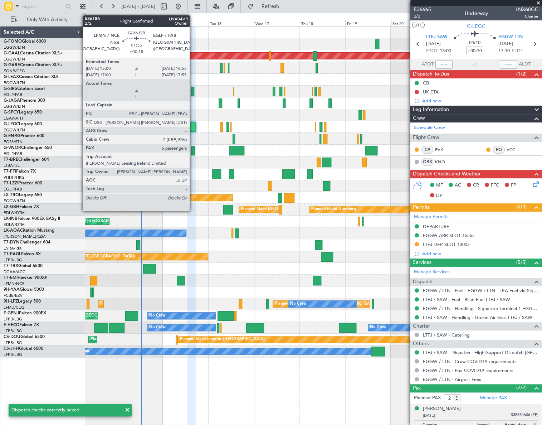
click at [193, 150] on div at bounding box center [193, 151] width 4 height 10
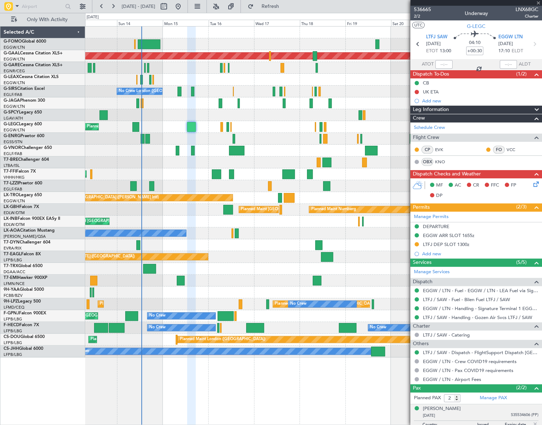
type input "+00:15"
type input "6"
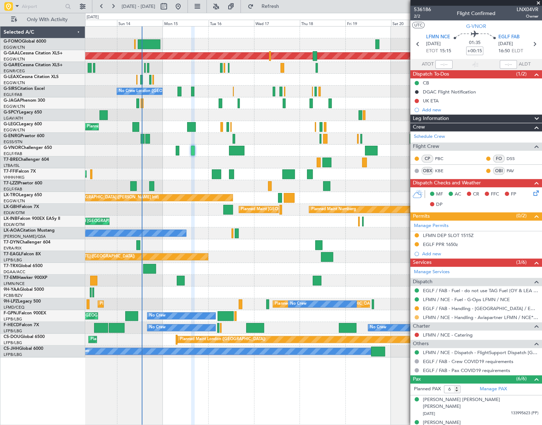
click at [417, 317] on button at bounding box center [417, 317] width 4 height 4
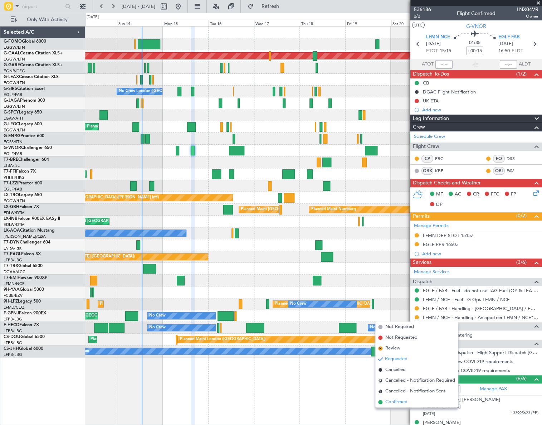
click at [388, 404] on span "Confirmed" at bounding box center [397, 402] width 22 height 7
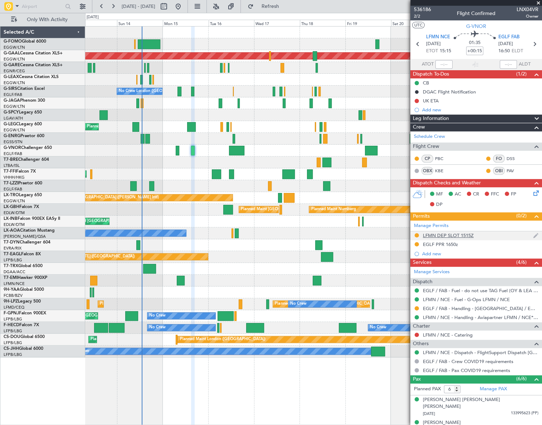
click at [455, 236] on div "LFMN DEP SLOT 1515Z" at bounding box center [448, 235] width 51 height 6
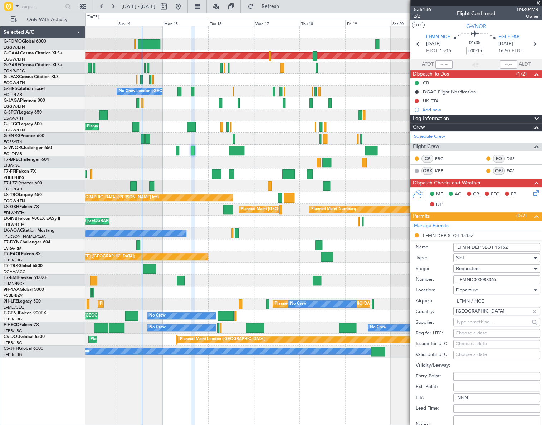
click at [484, 278] on input "LFMND000083365" at bounding box center [497, 279] width 87 height 9
paste input "text"
type input "LFMND000083365"
click at [486, 271] on div "Requested" at bounding box center [495, 268] width 76 height 11
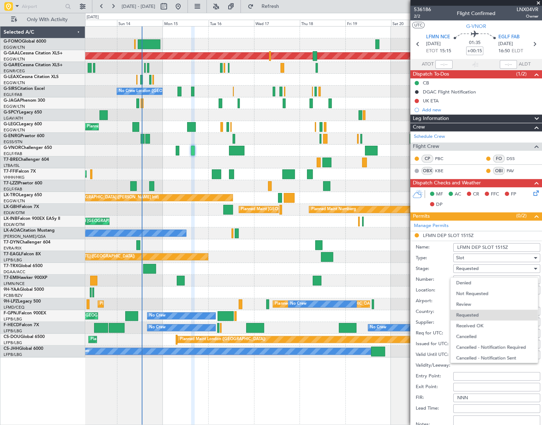
scroll to position [3, 0]
click at [483, 323] on span "Received OK" at bounding box center [495, 323] width 76 height 11
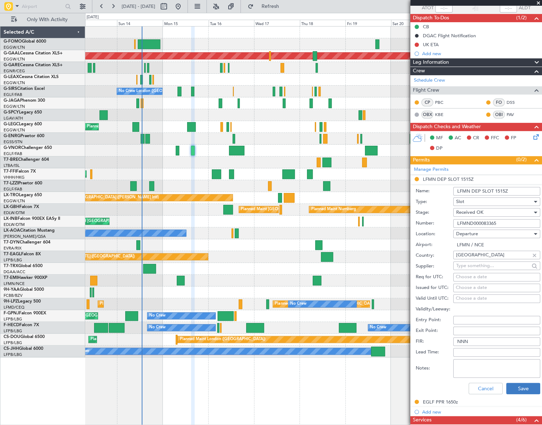
scroll to position [97, 0]
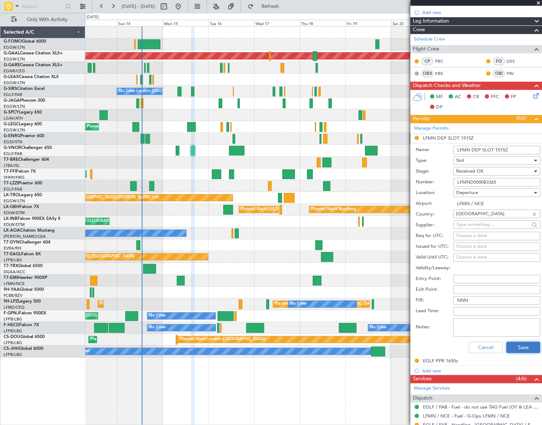
click at [518, 344] on button "Save" at bounding box center [524, 347] width 34 height 11
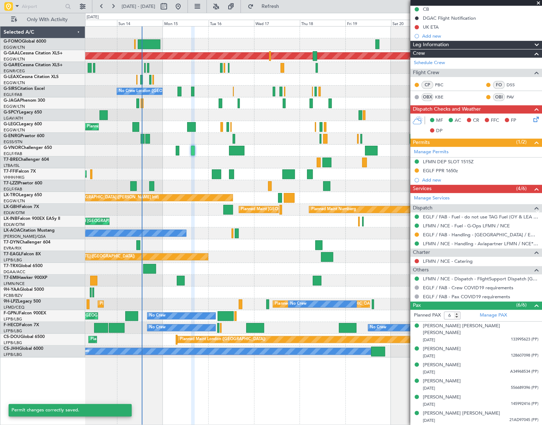
scroll to position [66, 0]
